Goal: Submit feedback/report problem: Submit feedback/report problem

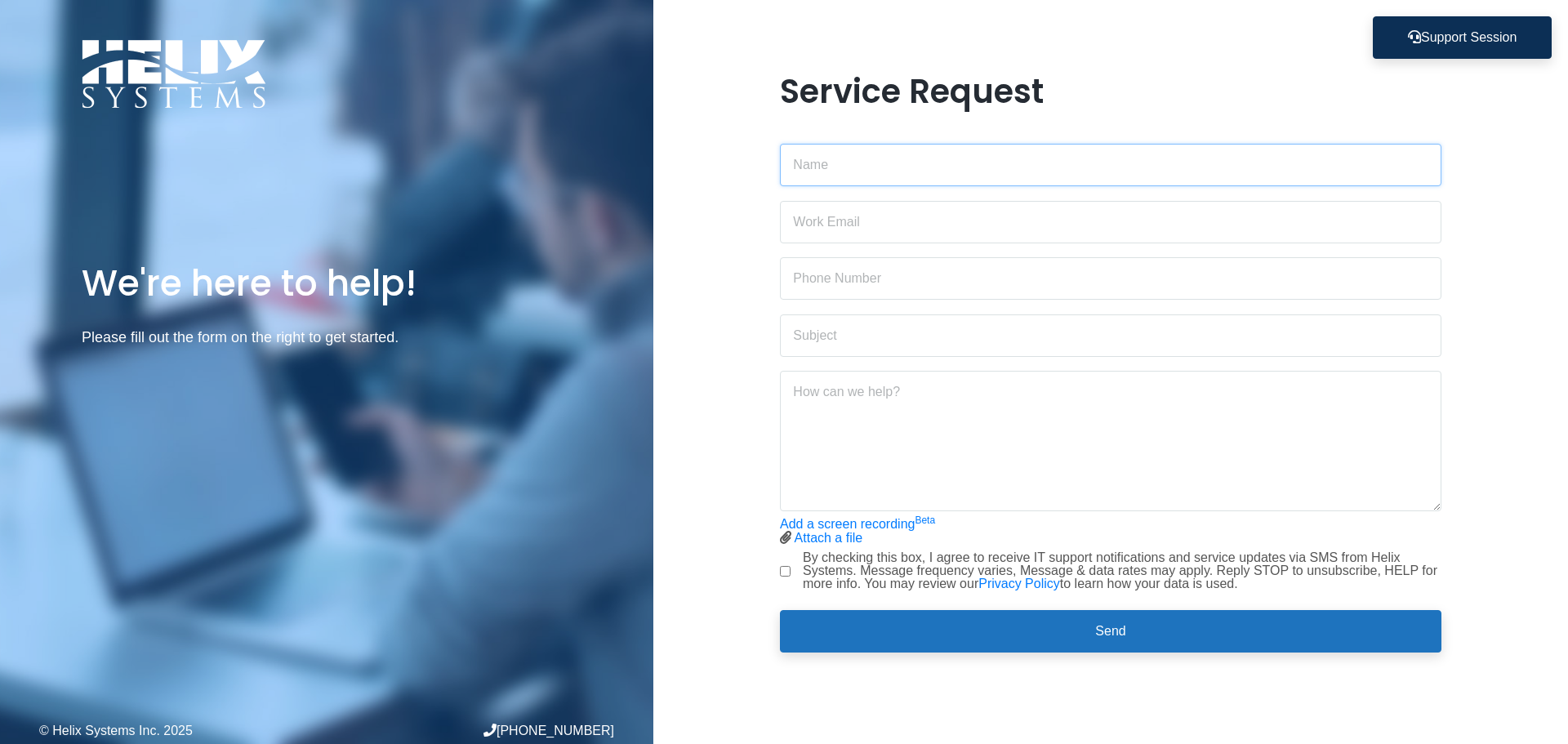
click at [838, 175] on input "text" at bounding box center [1111, 164] width 661 height 42
type input "[PERSON_NAME]"
click at [857, 223] on input "sgreenfield" at bounding box center [1111, 222] width 661 height 42
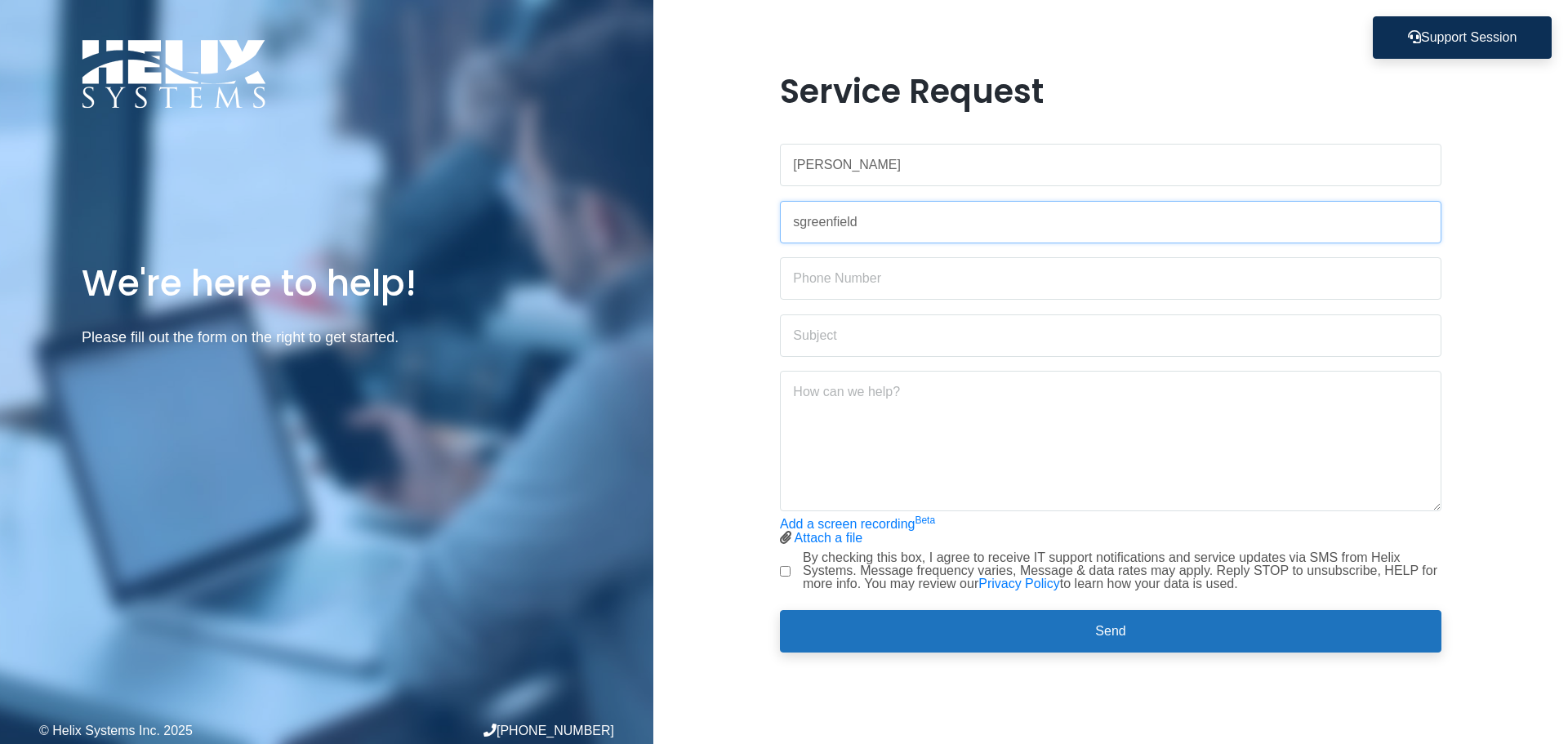
paste input "@[DOMAIN_NAME]"
type input "[EMAIL_ADDRESS][DOMAIN_NAME]"
click at [844, 279] on input "text" at bounding box center [1111, 278] width 661 height 42
type input "[PHONE_NUMBER]"
type input "dropbox"
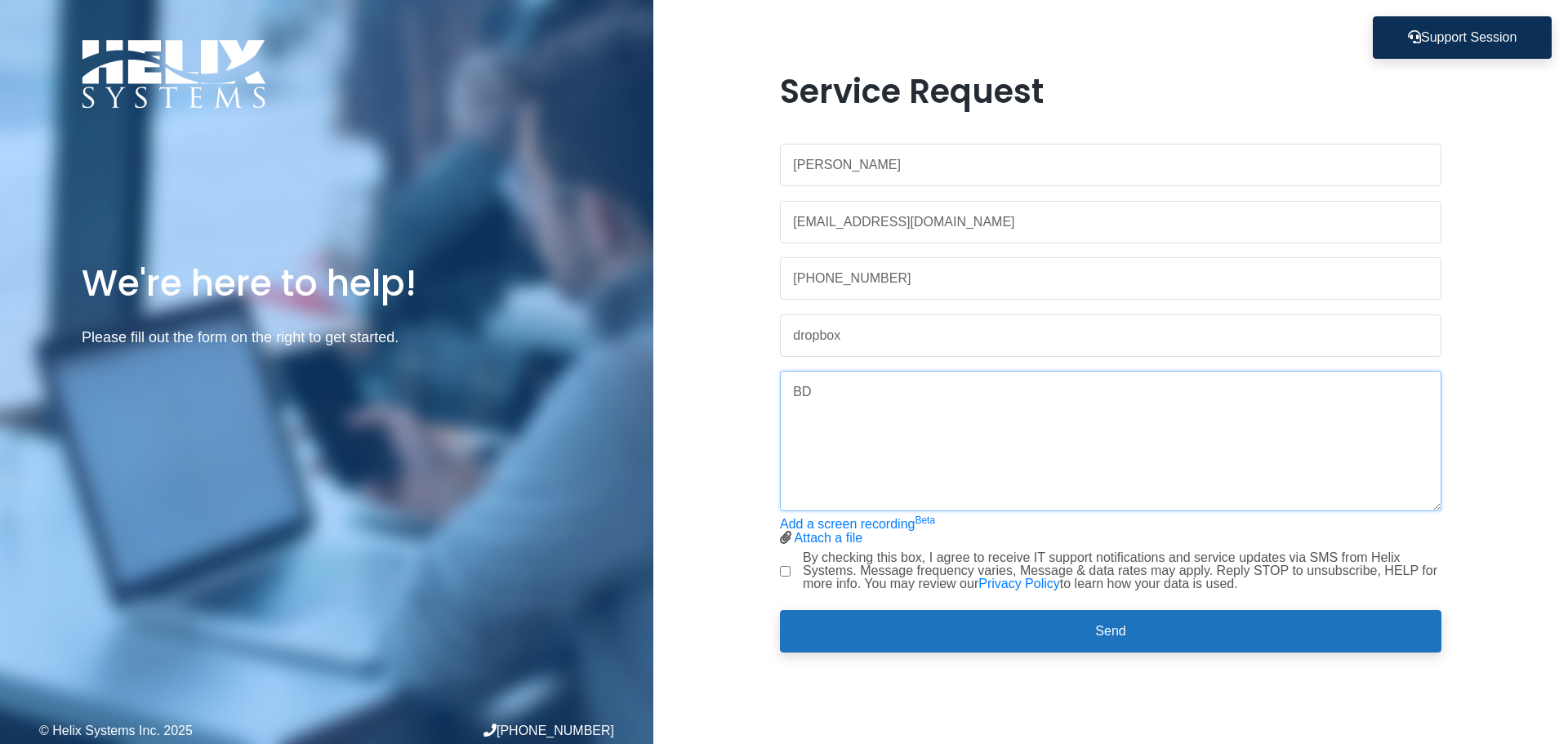
type textarea "B"
type textarea "Dropbox is very slow to open and download files, new computers were just instal…"
click at [794, 574] on div "By checking this box, I agree to receive IT support notifications and service u…" at bounding box center [1111, 571] width 661 height 40
click at [786, 569] on input "By checking this box, I agree to receive IT support notifications and service u…" at bounding box center [785, 571] width 11 height 11
checkbox input "true"
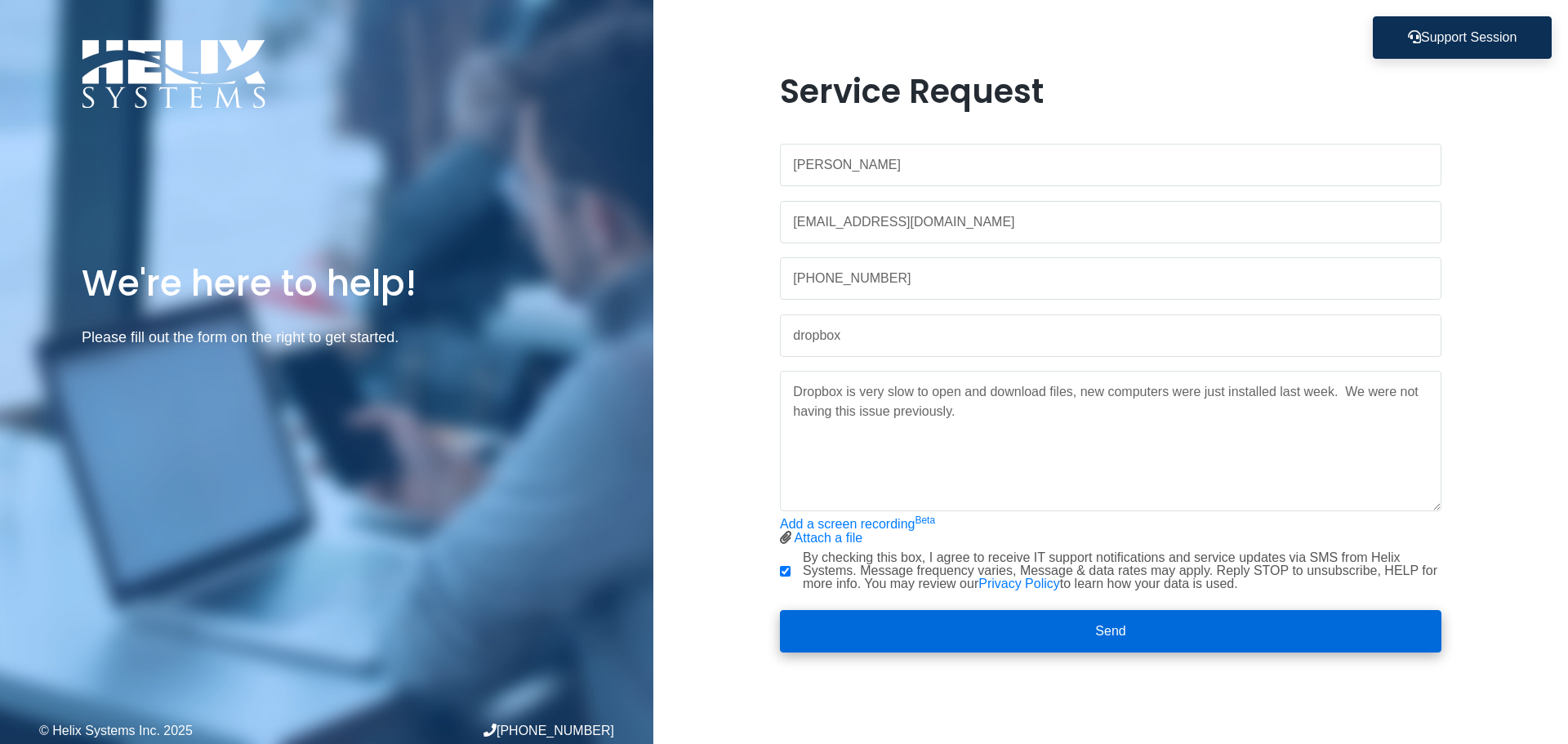
click at [941, 626] on button "Send" at bounding box center [1111, 631] width 661 height 42
